Goal: Task Accomplishment & Management: Use online tool/utility

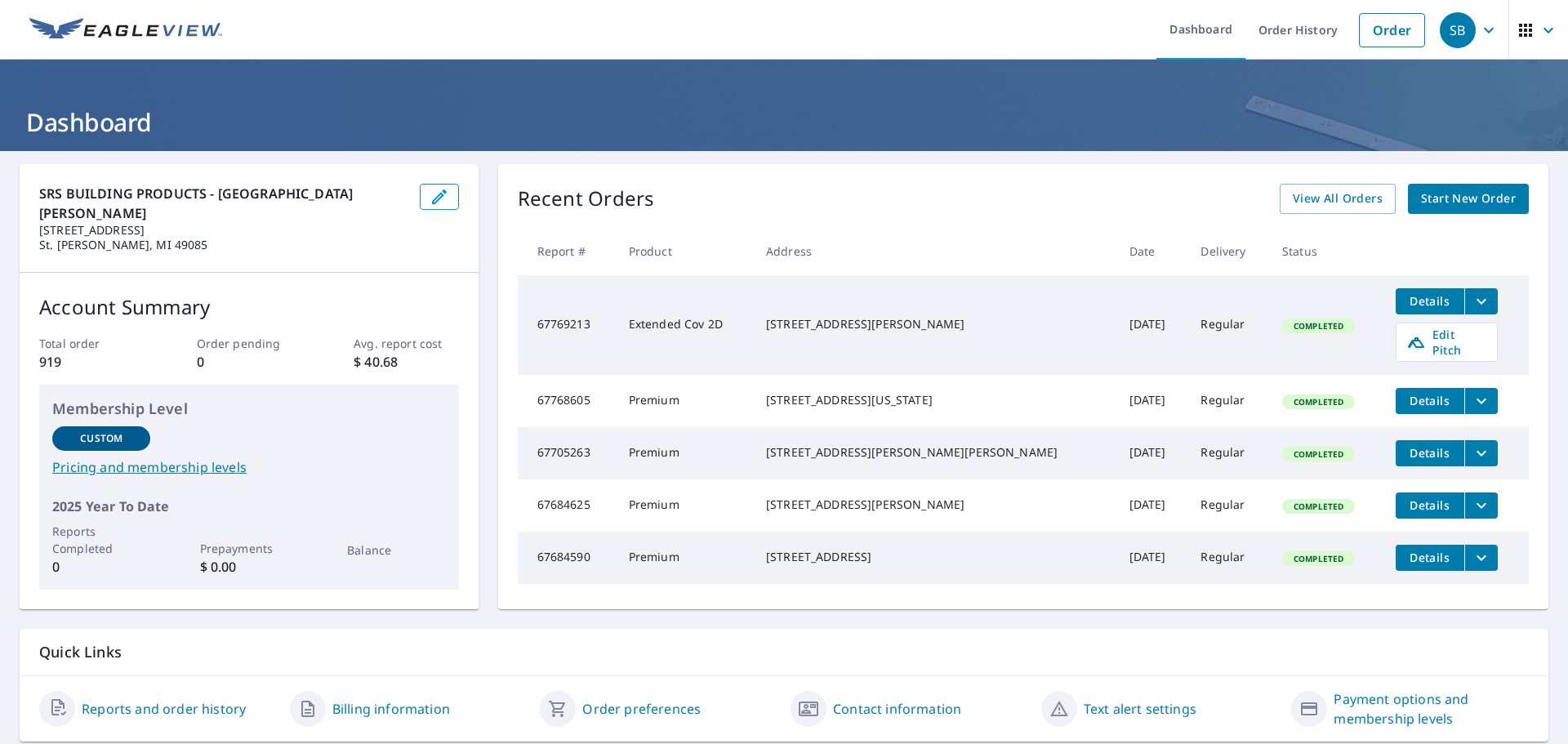
click at [1472, 391] on icon "filesDropdownBtn-67768605" at bounding box center [1482, 401] width 20 height 20
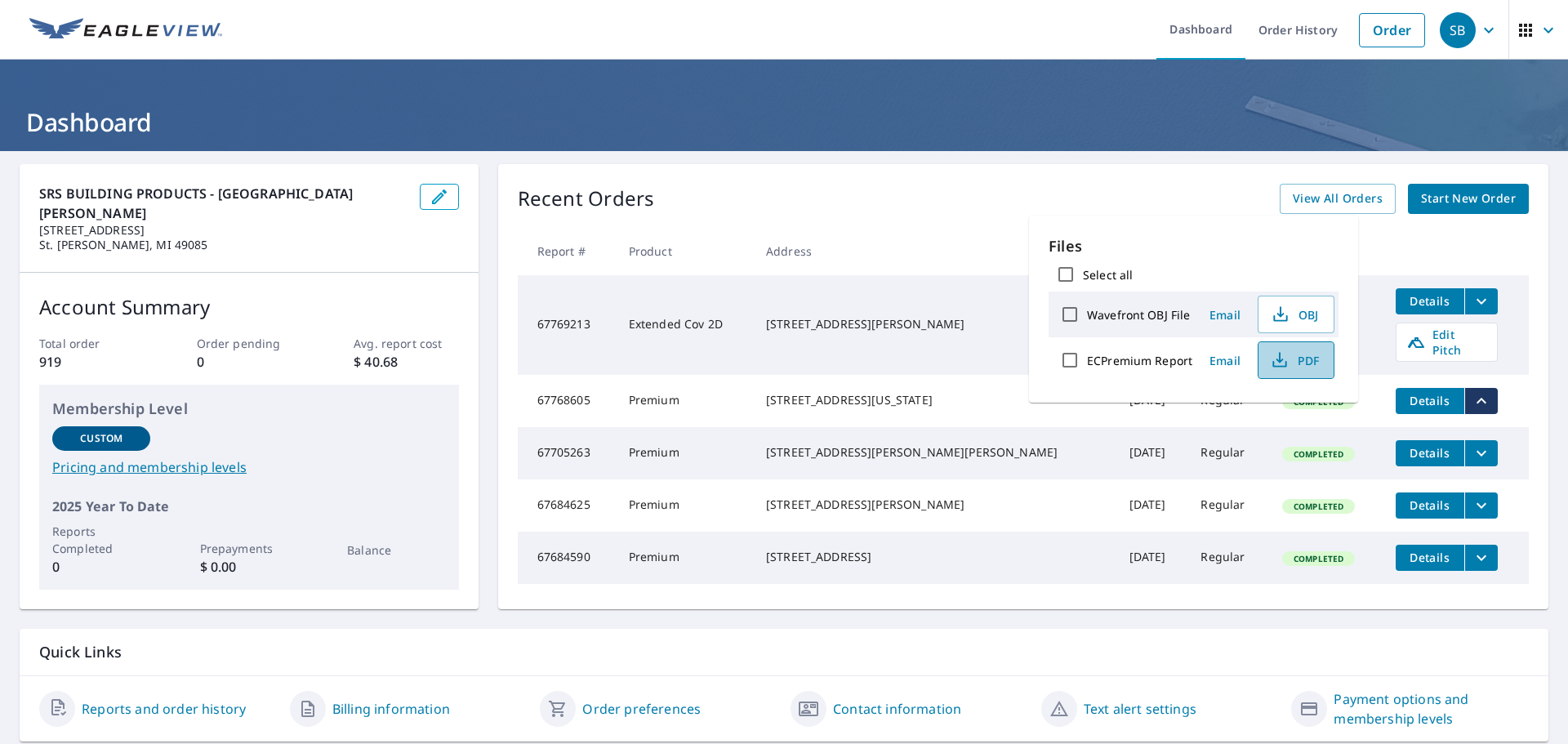
click at [1290, 358] on span "PDF" at bounding box center [1294, 360] width 52 height 20
click at [1223, 360] on span "Email" at bounding box center [1225, 360] width 40 height 16
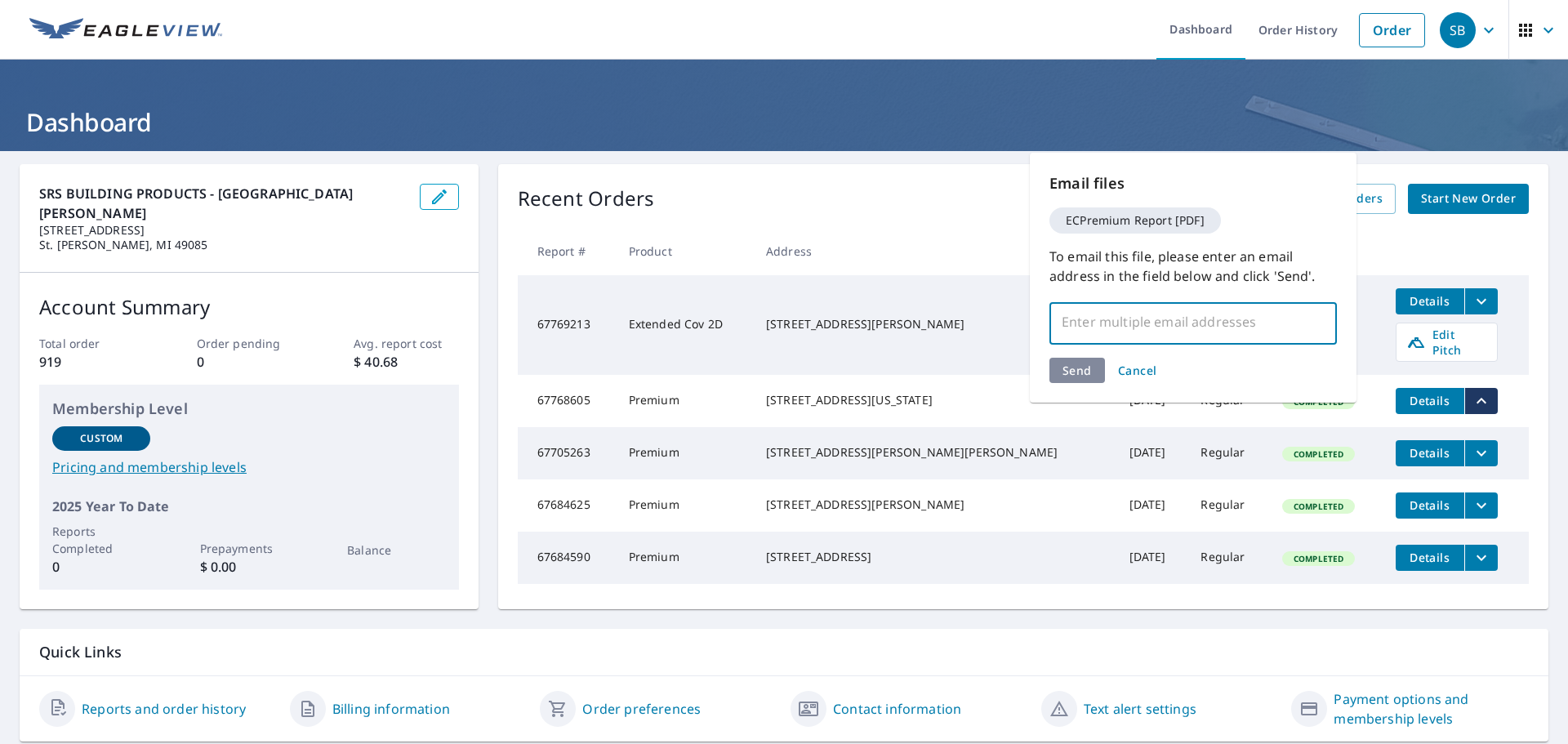
click at [1190, 316] on input "text" at bounding box center [1181, 321] width 248 height 31
click at [1502, 245] on th at bounding box center [1456, 250] width 147 height 48
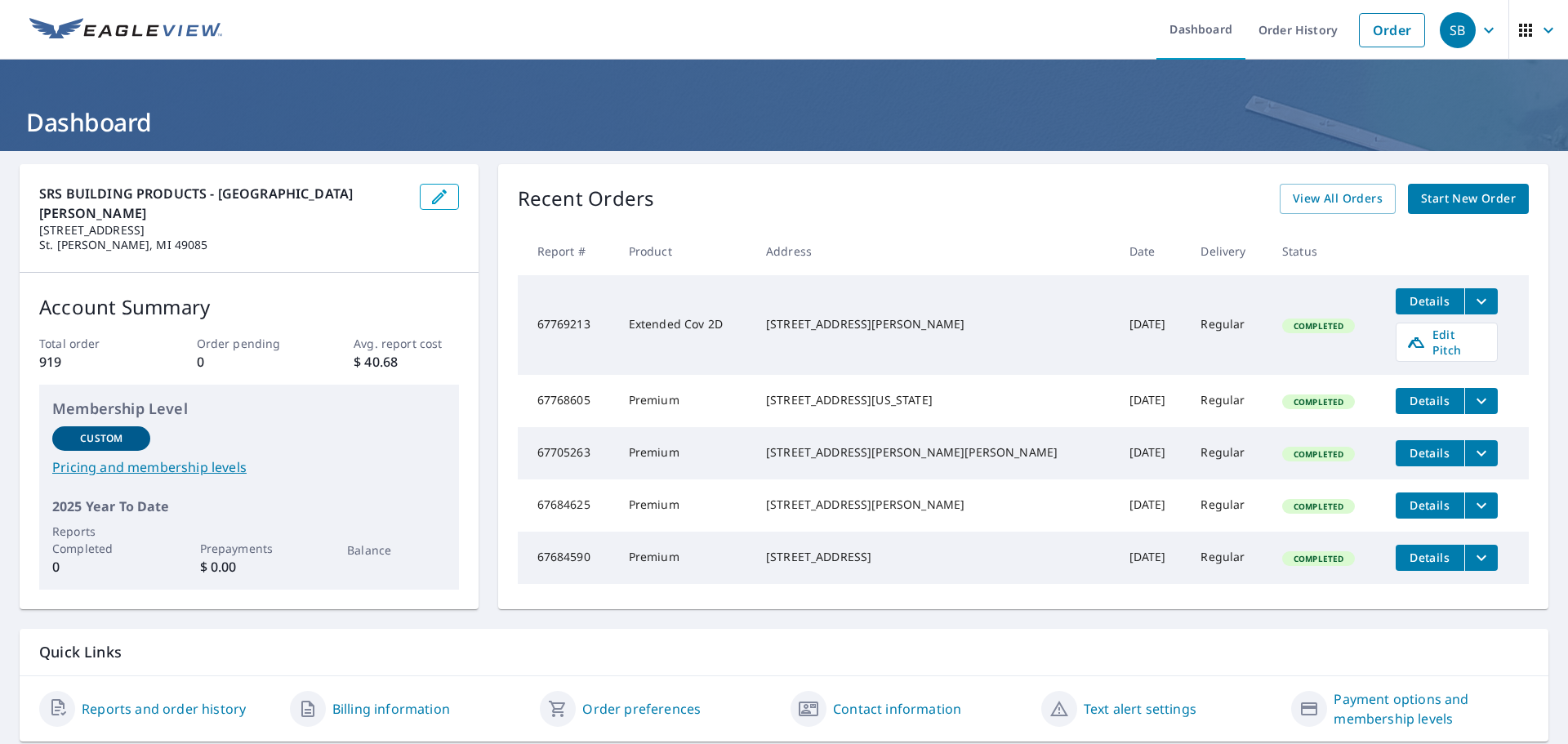
click at [1472, 395] on icon "filesDropdownBtn-67768605" at bounding box center [1482, 401] width 20 height 20
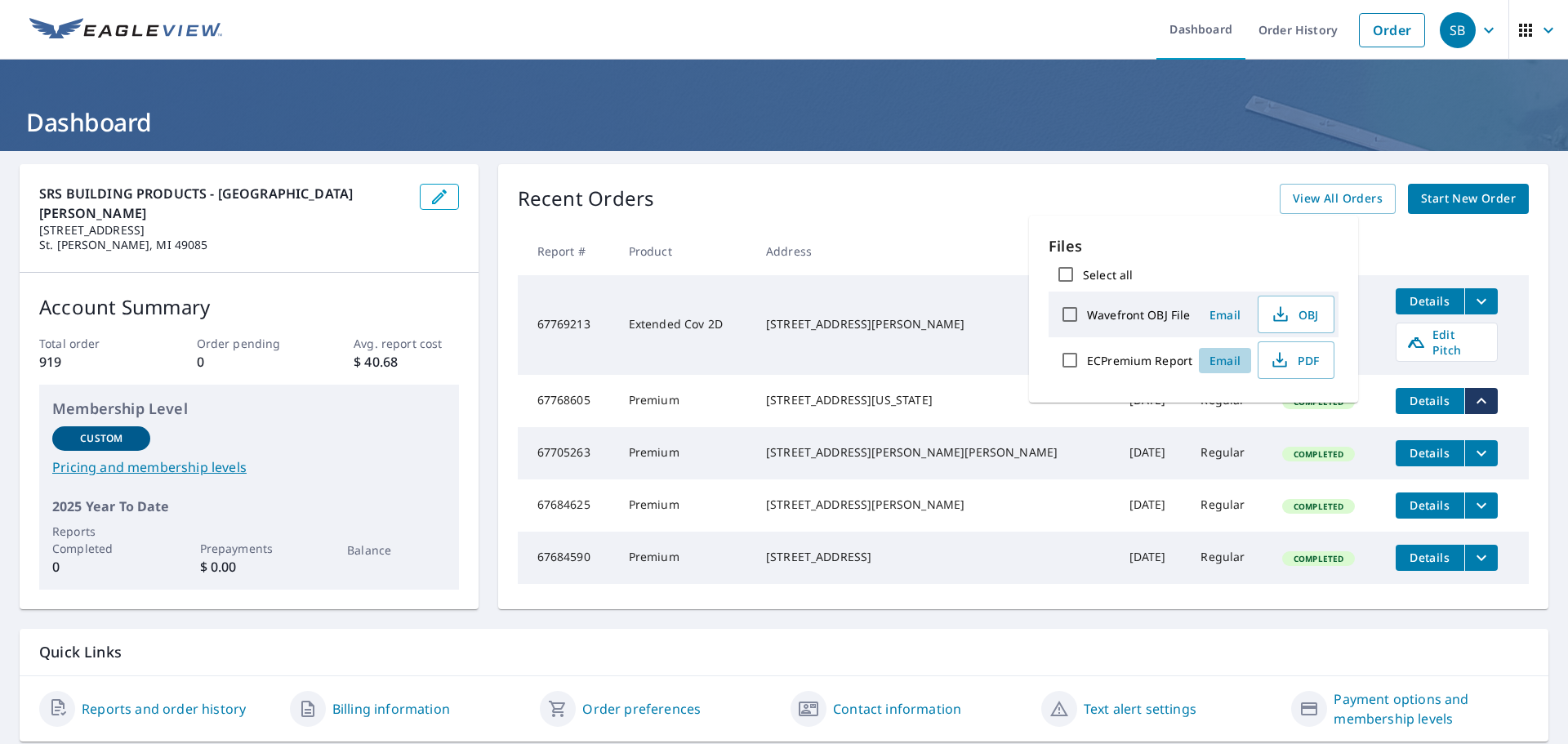
click at [1221, 358] on span "Email" at bounding box center [1225, 360] width 40 height 16
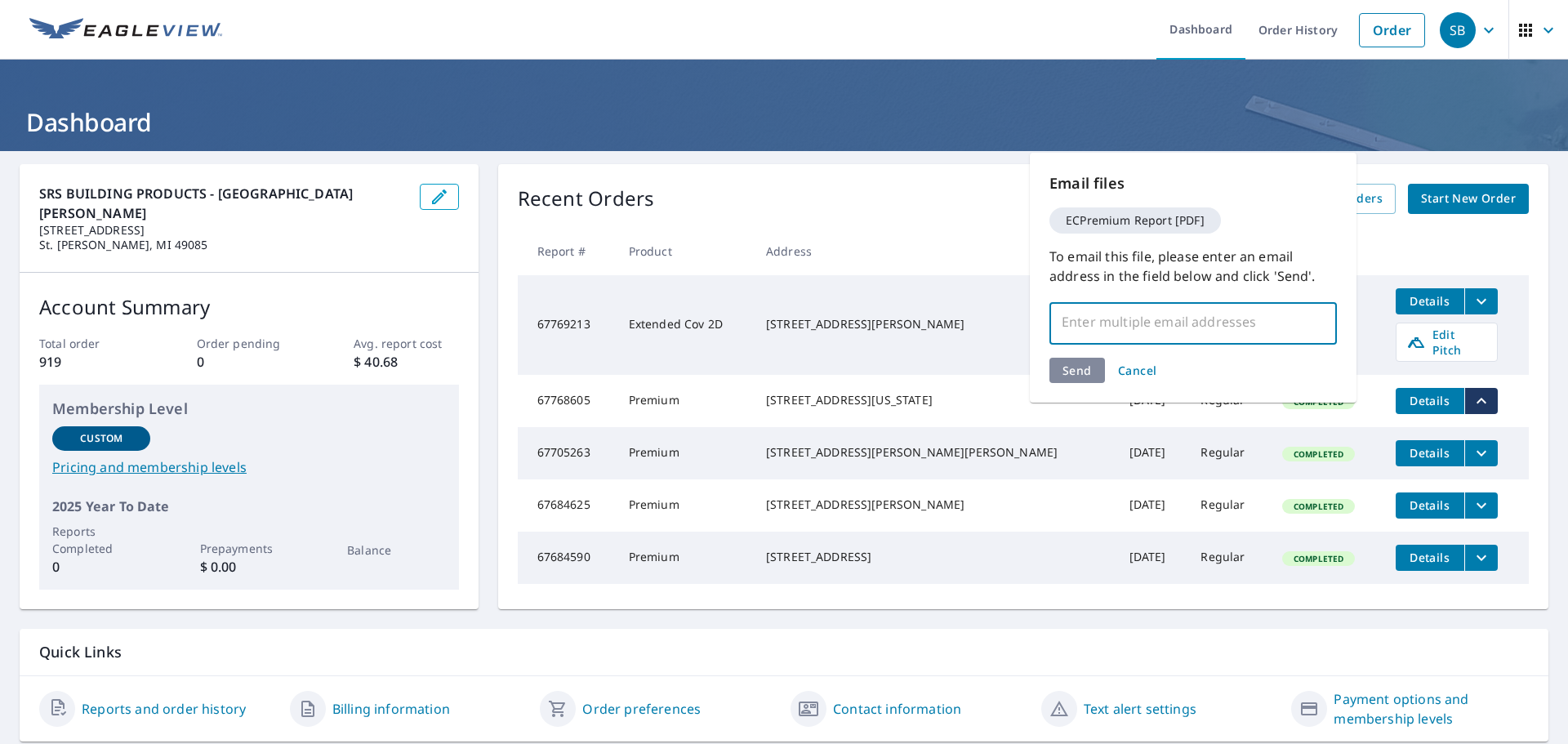
click at [1172, 322] on input "text" at bounding box center [1181, 321] width 248 height 31
type input "h"
type input "[PERSON_NAME][EMAIL_ADDRESS][DOMAIN_NAME]"
click at [1086, 371] on div "Send Cancel" at bounding box center [1193, 370] width 287 height 26
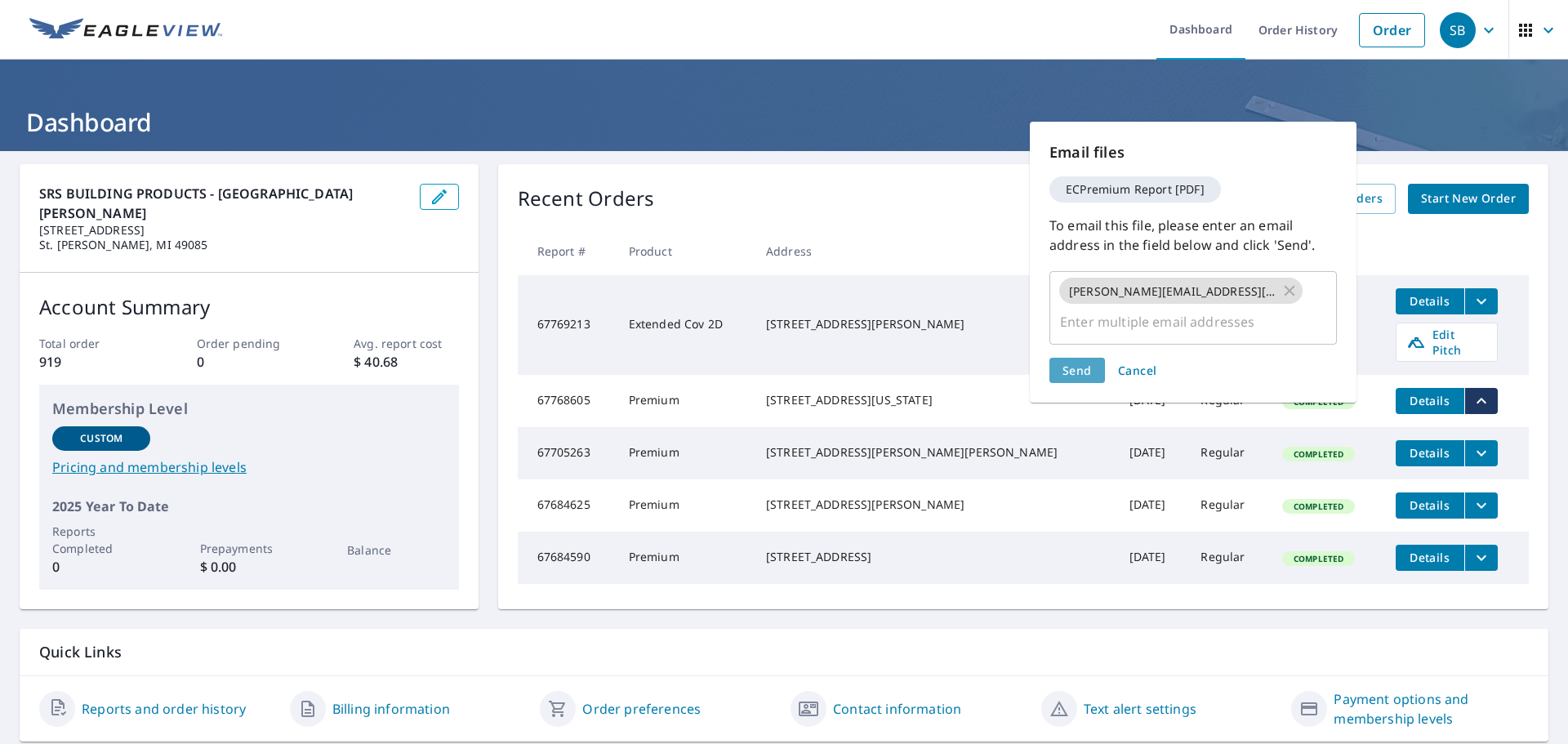
click at [1079, 371] on span "Send" at bounding box center [1077, 370] width 30 height 16
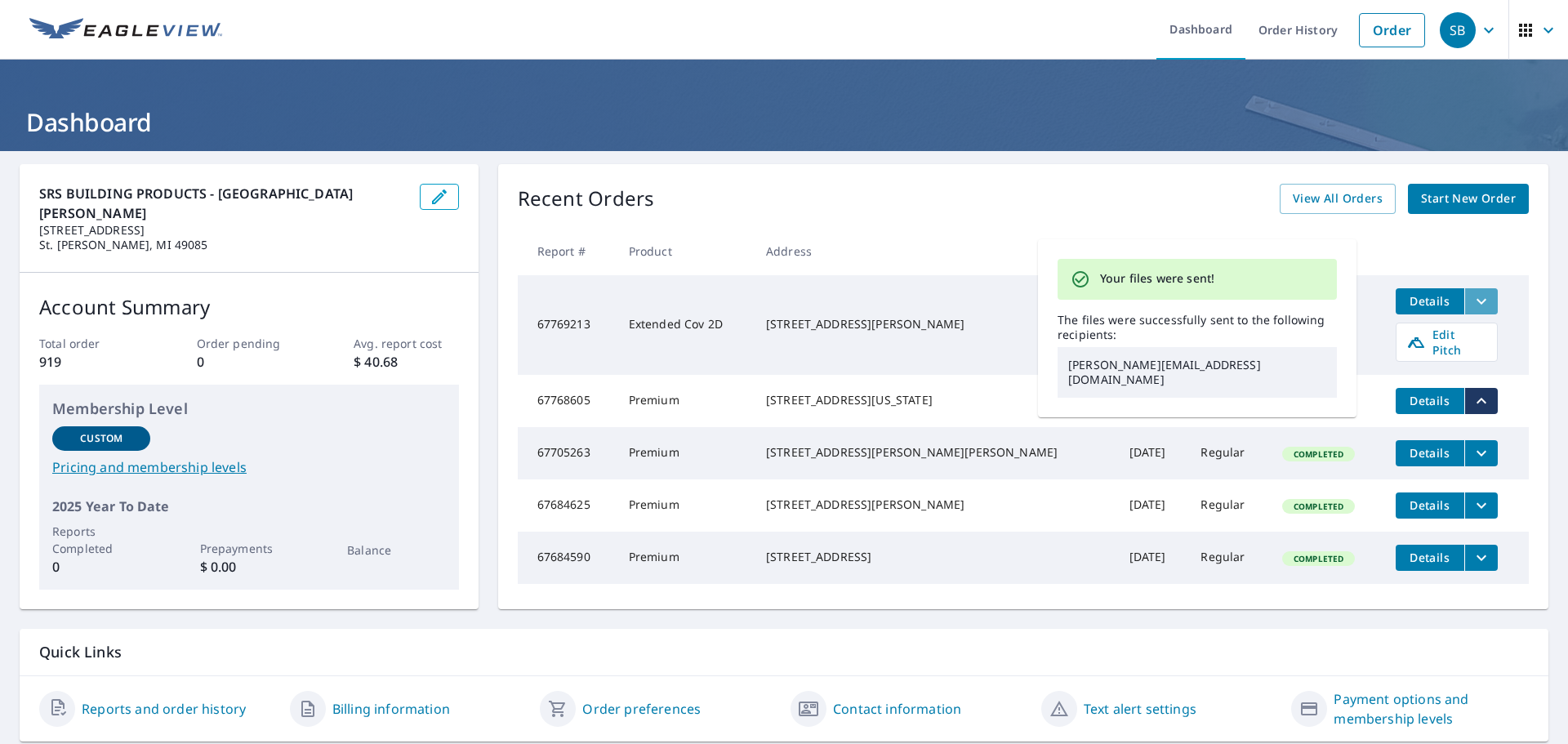
click at [1472, 296] on icon "filesDropdownBtn-67769213" at bounding box center [1482, 302] width 20 height 20
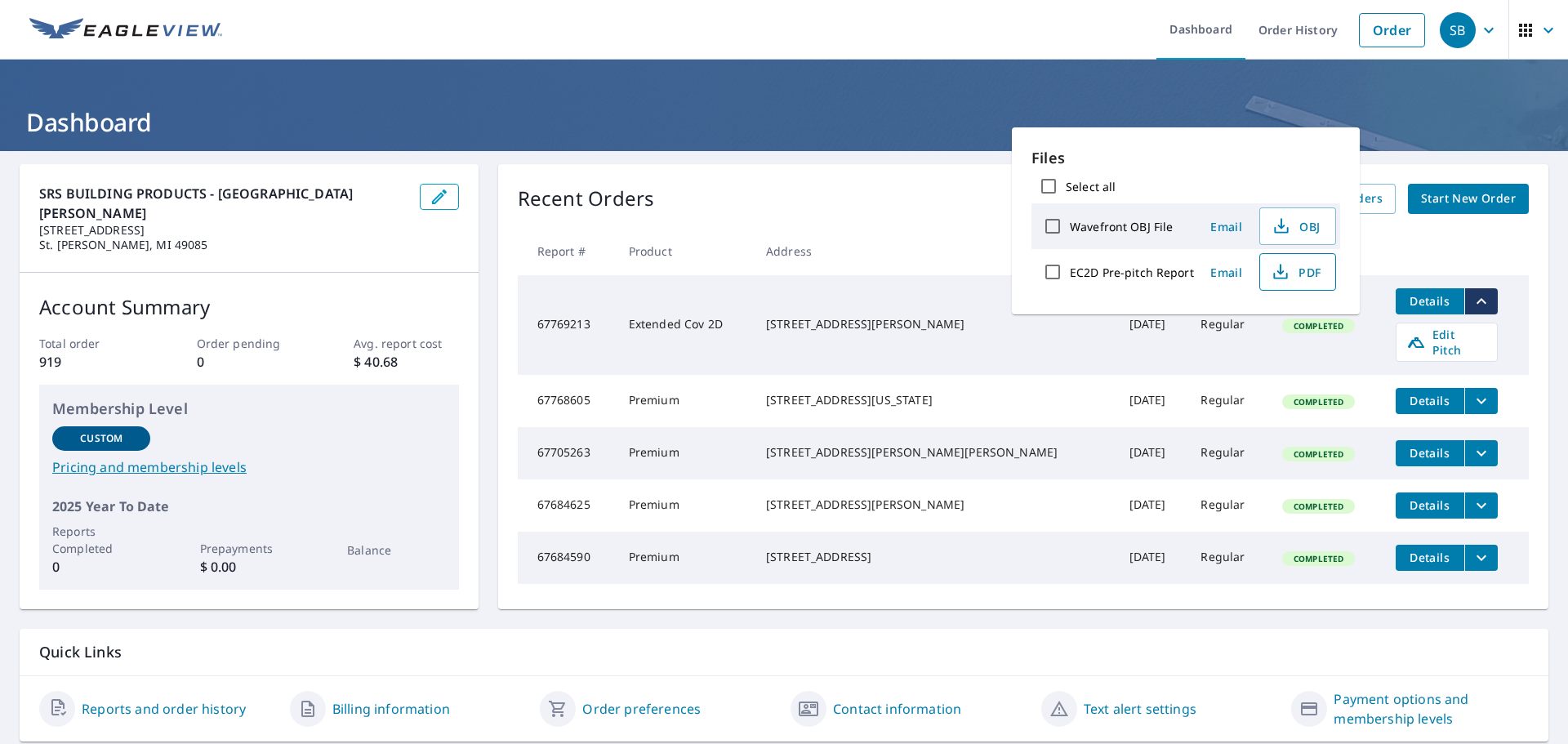
click at [1310, 272] on span "PDF" at bounding box center [1296, 272] width 52 height 20
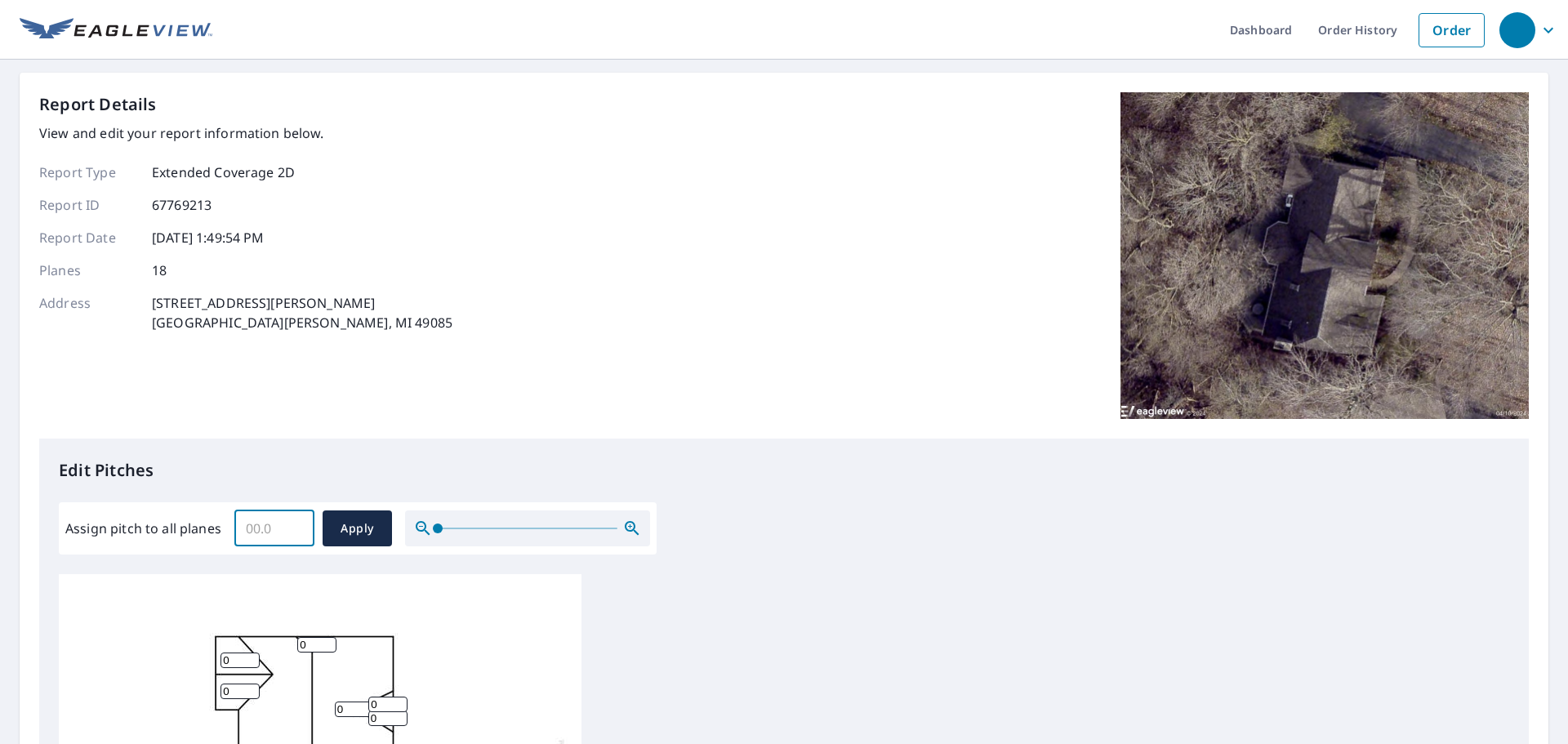
drag, startPoint x: 280, startPoint y: 524, endPoint x: 213, endPoint y: 525, distance: 67.0
click at [213, 525] on div "Assign pitch to all planes ​ Apply" at bounding box center [357, 528] width 585 height 36
type input "10"
click at [352, 532] on span "Apply" at bounding box center [357, 528] width 44 height 21
type input "10"
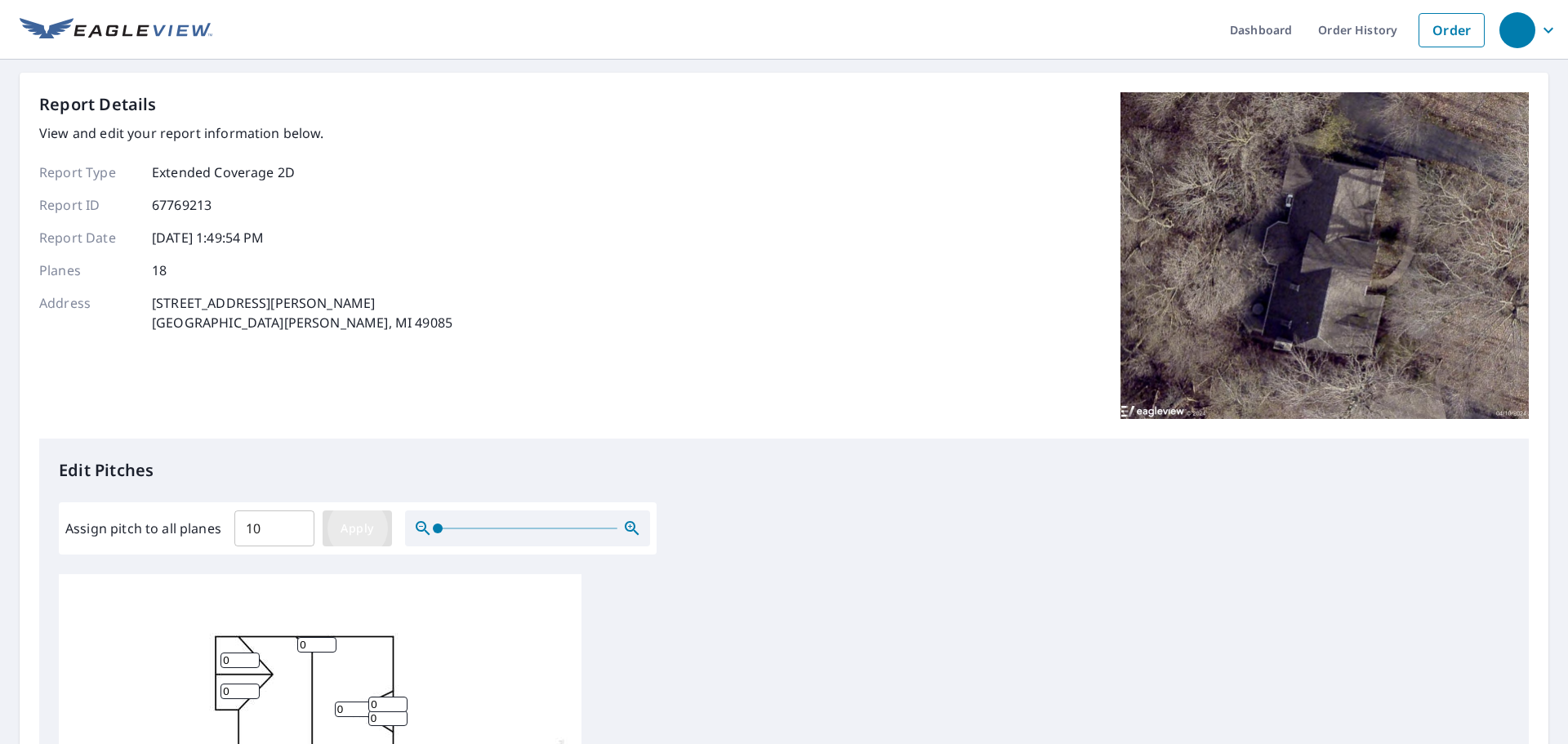
type input "10"
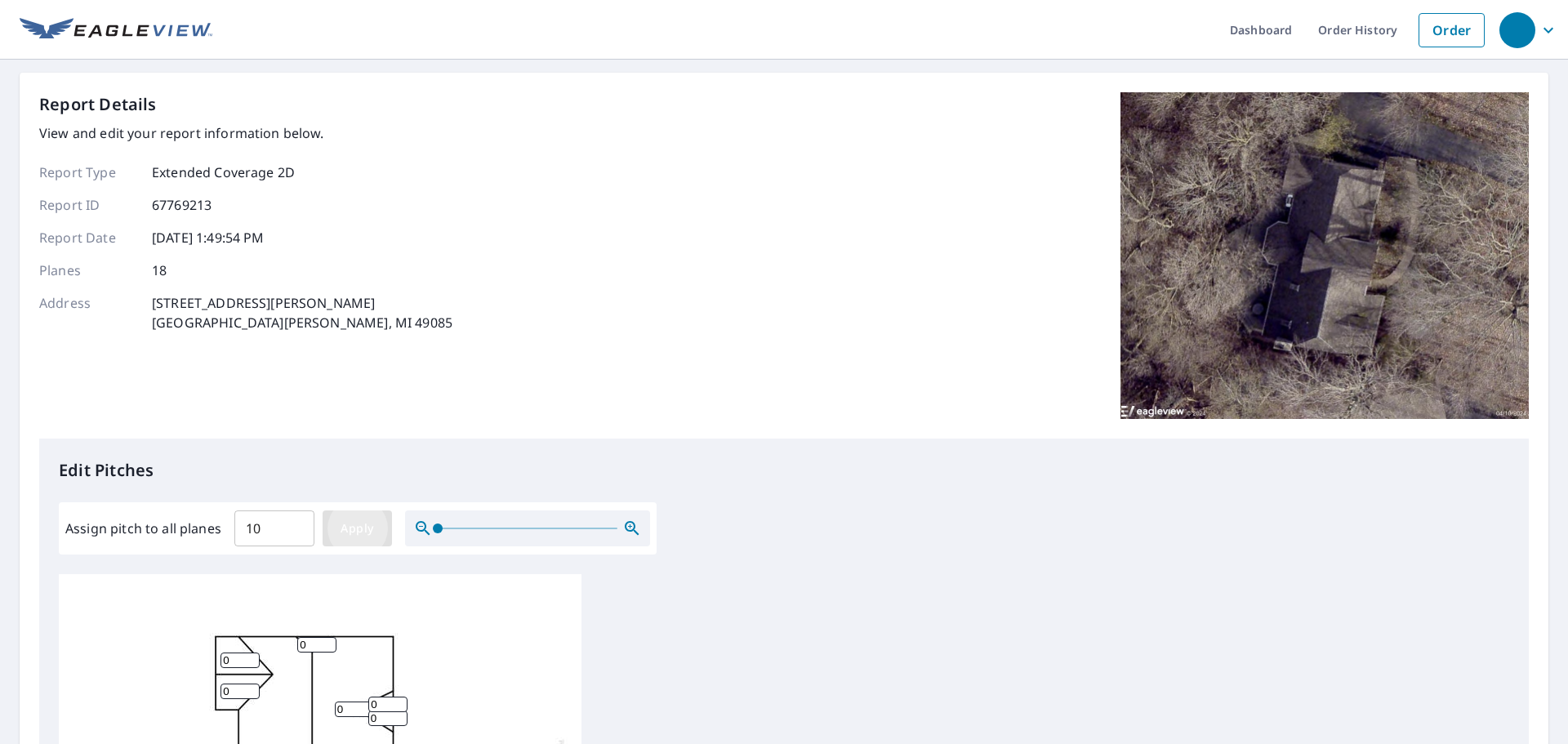
type input "10"
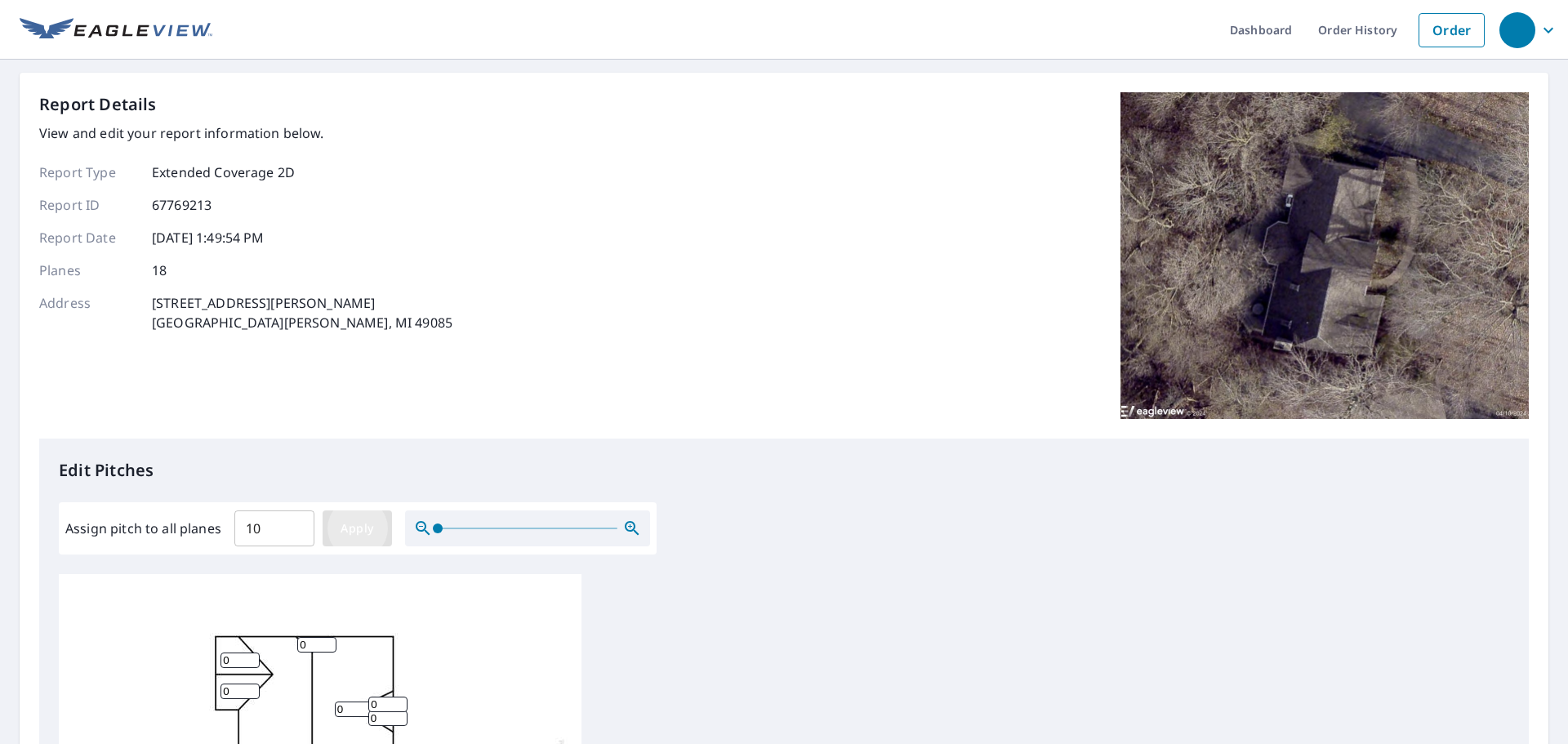
type input "10"
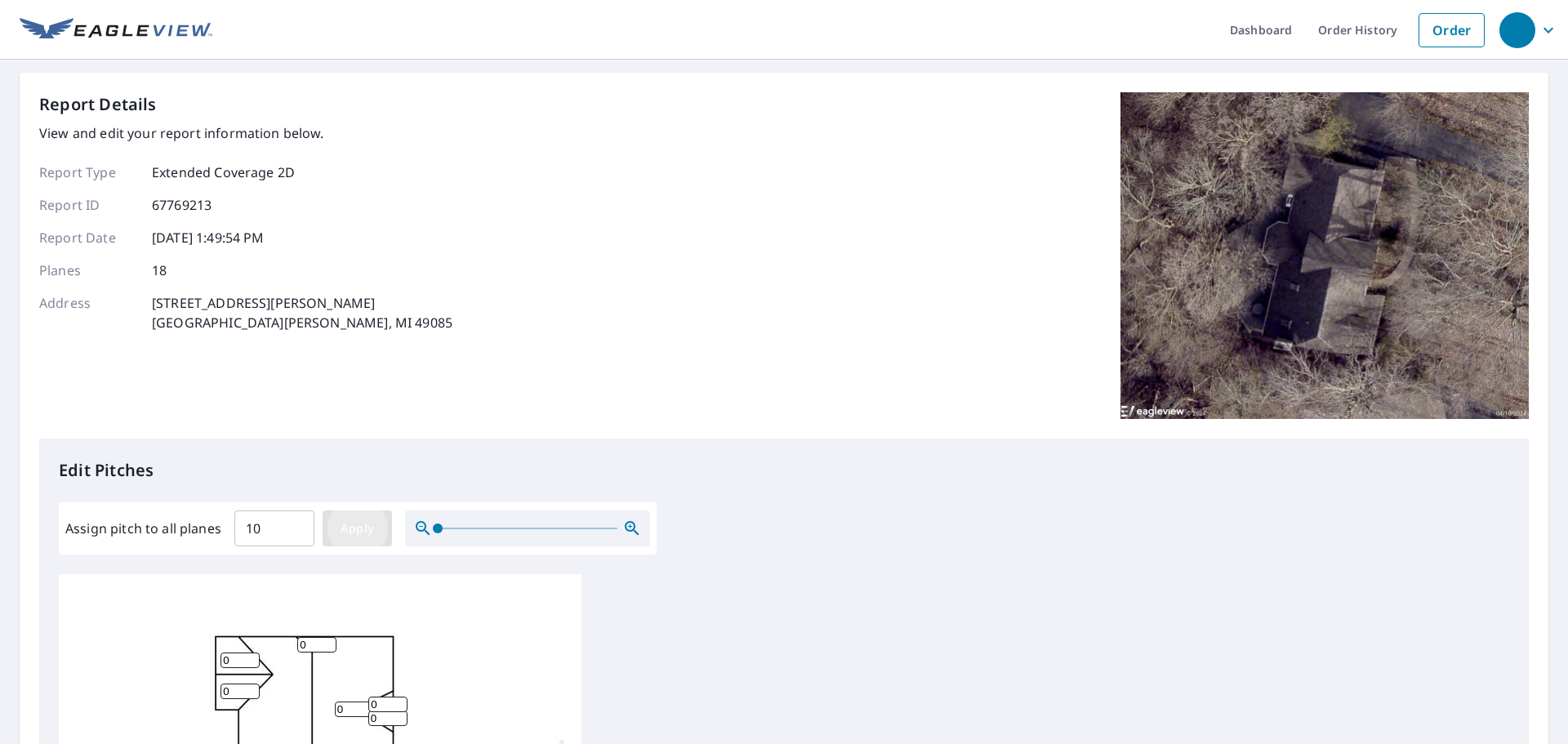
type input "10"
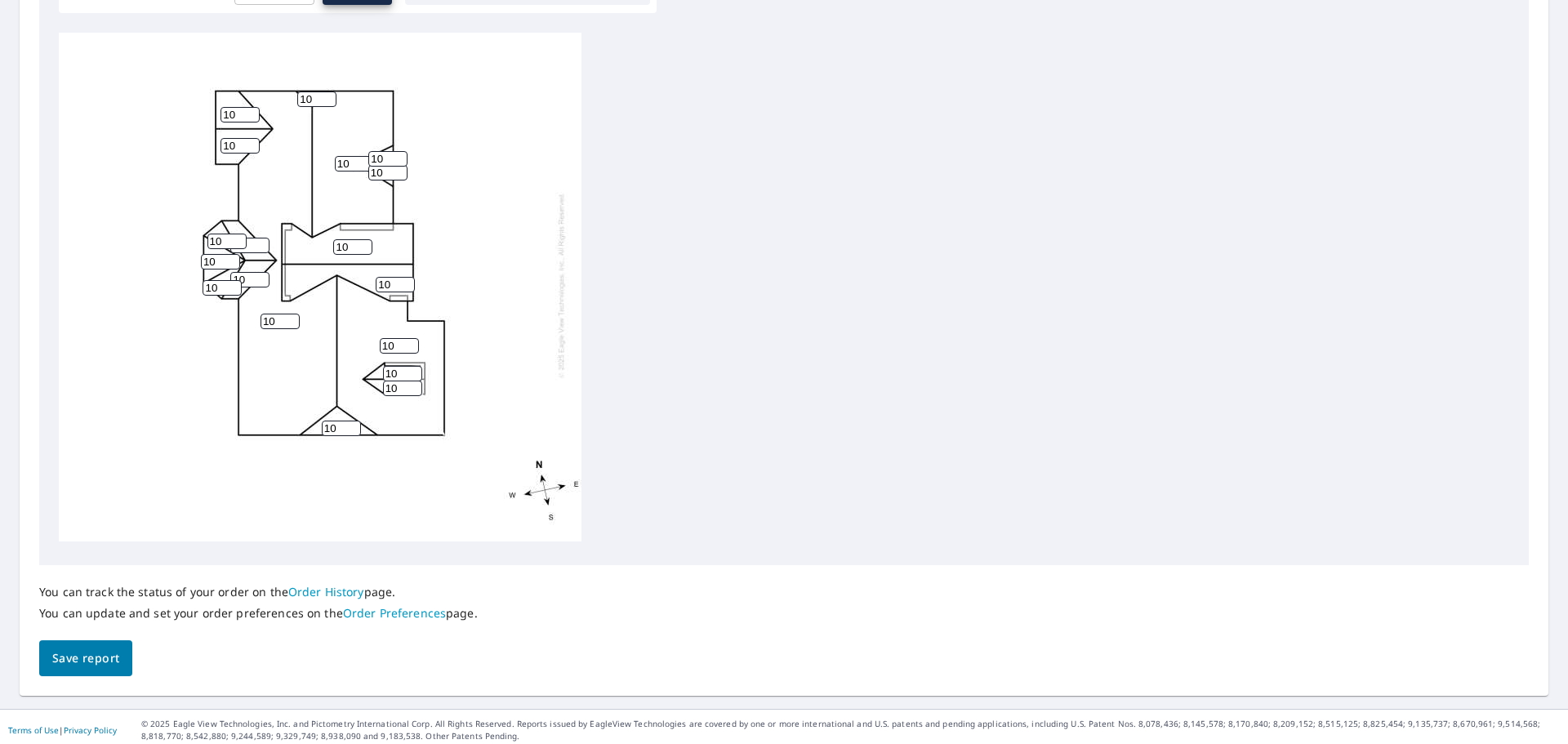
scroll to position [548, 0]
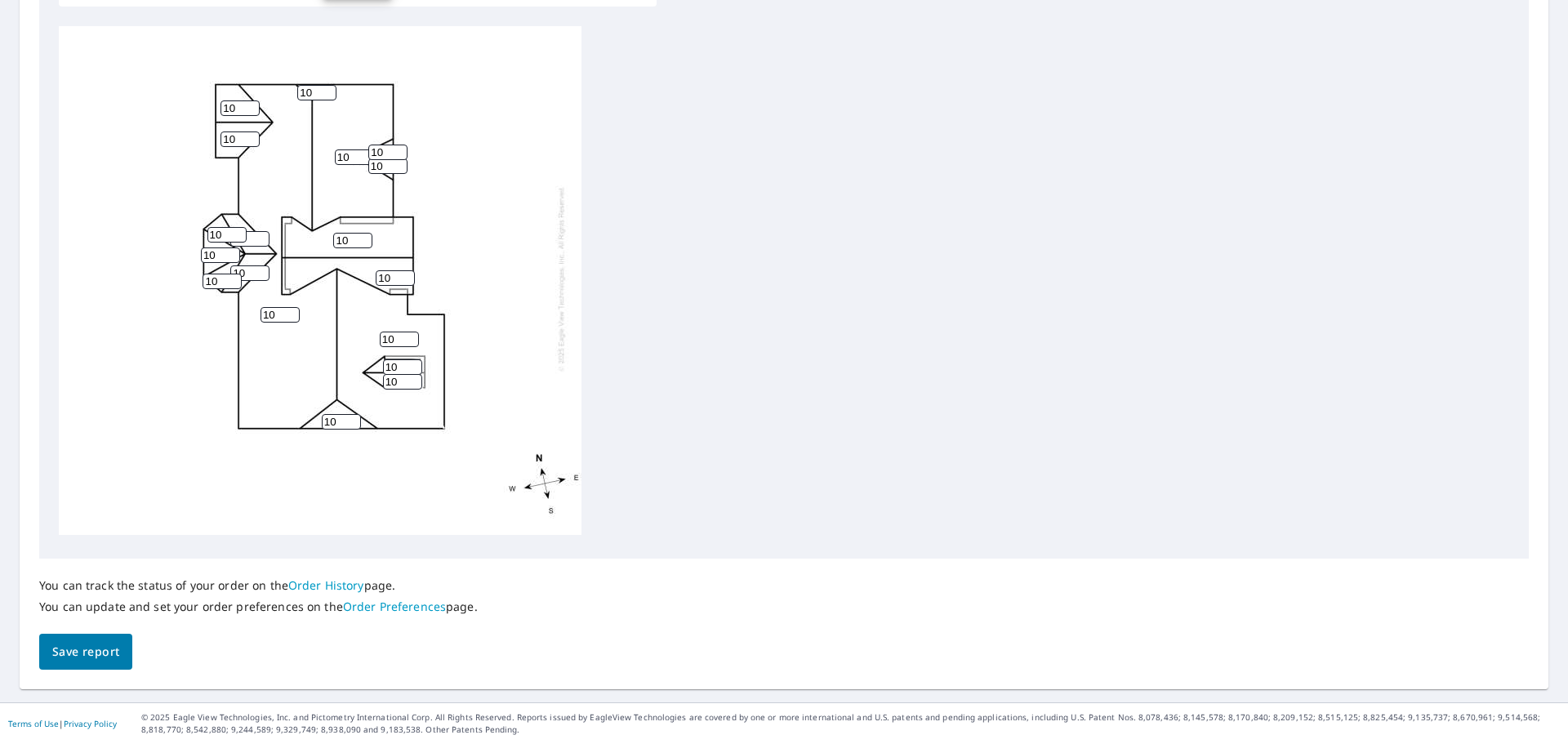
click at [98, 646] on span "Save report" at bounding box center [86, 652] width 67 height 21
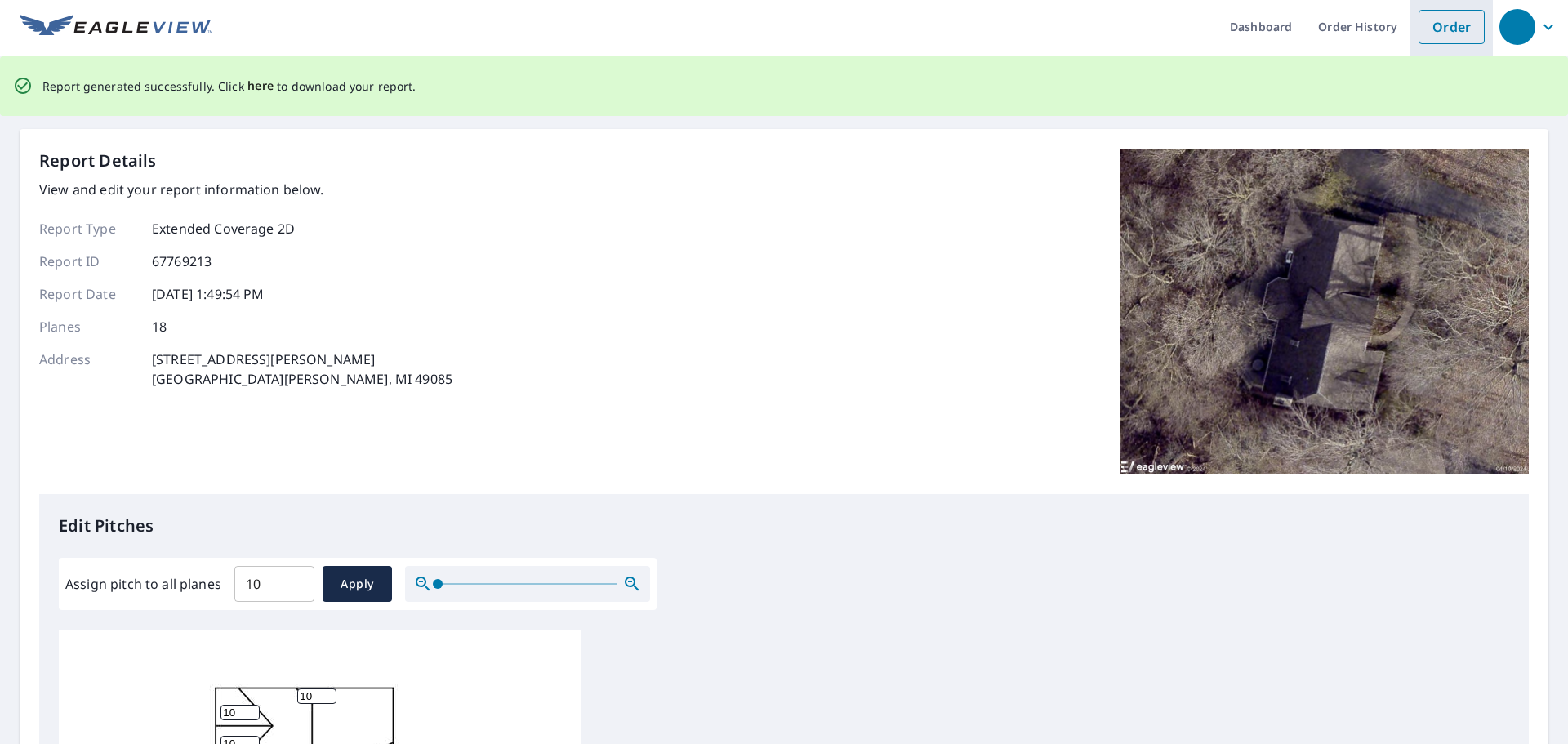
scroll to position [0, 0]
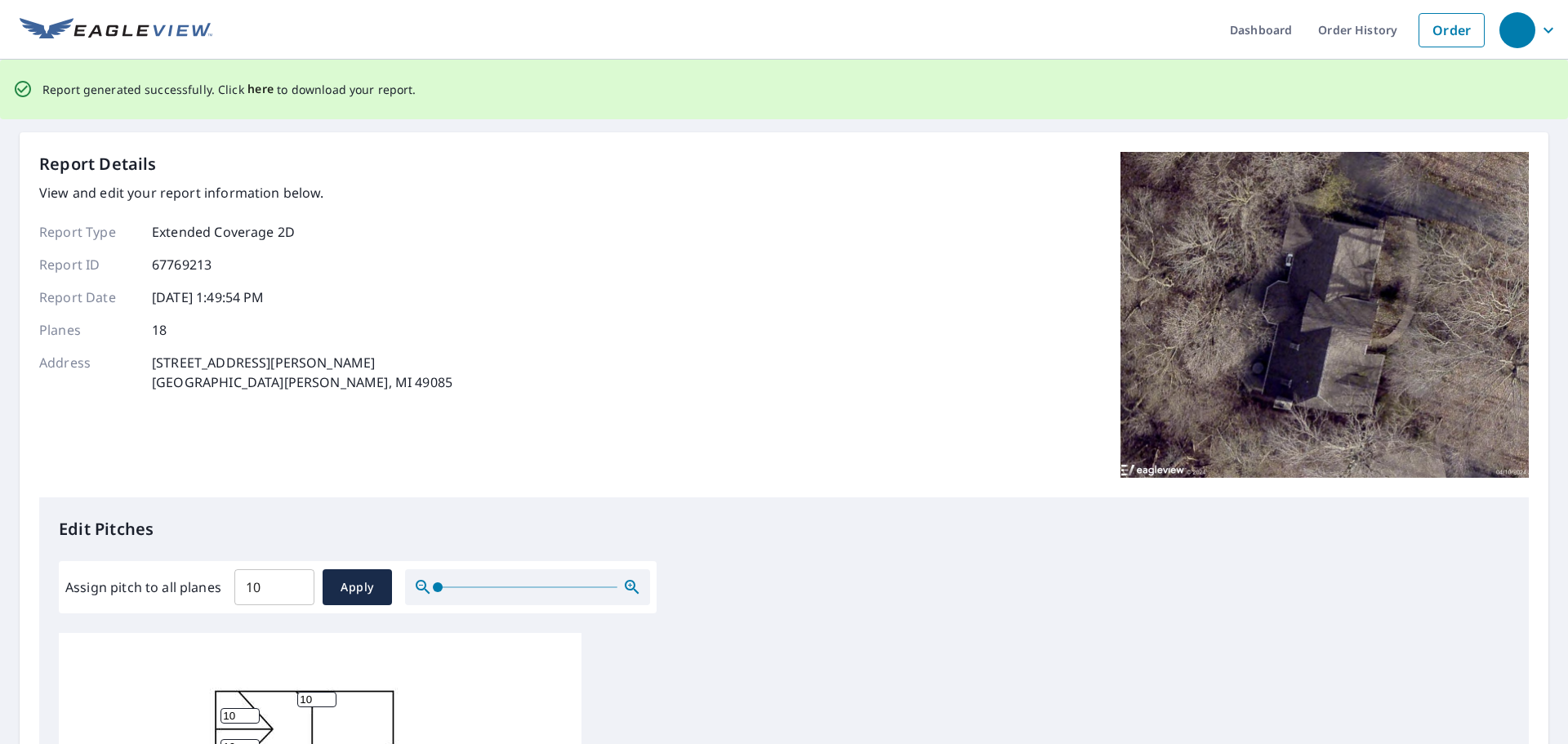
click at [248, 90] on span "here" at bounding box center [260, 89] width 27 height 21
